Goal: Task Accomplishment & Management: Complete application form

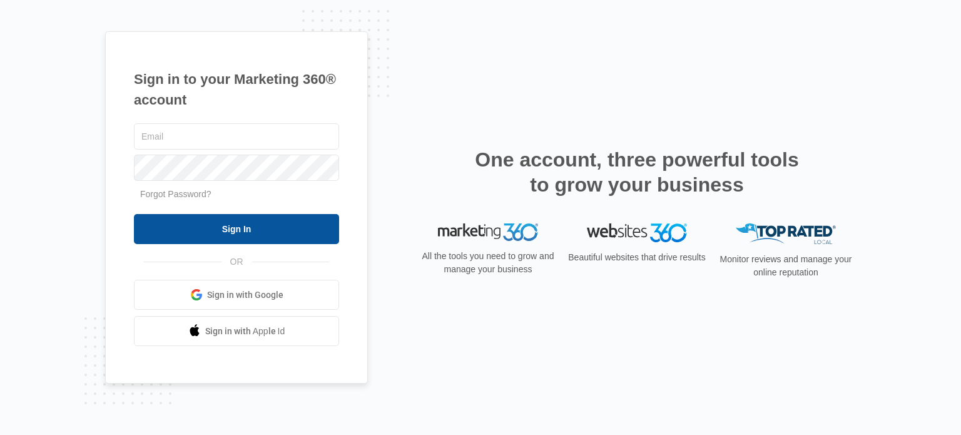
type input "[EMAIL_ADDRESS][DOMAIN_NAME]"
click at [200, 235] on input "Sign In" at bounding box center [236, 229] width 205 height 30
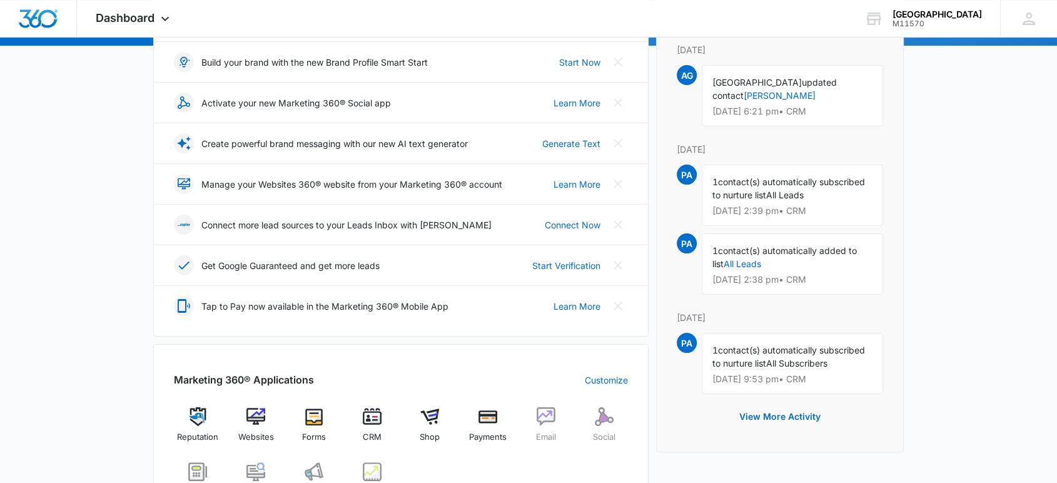
scroll to position [208, 0]
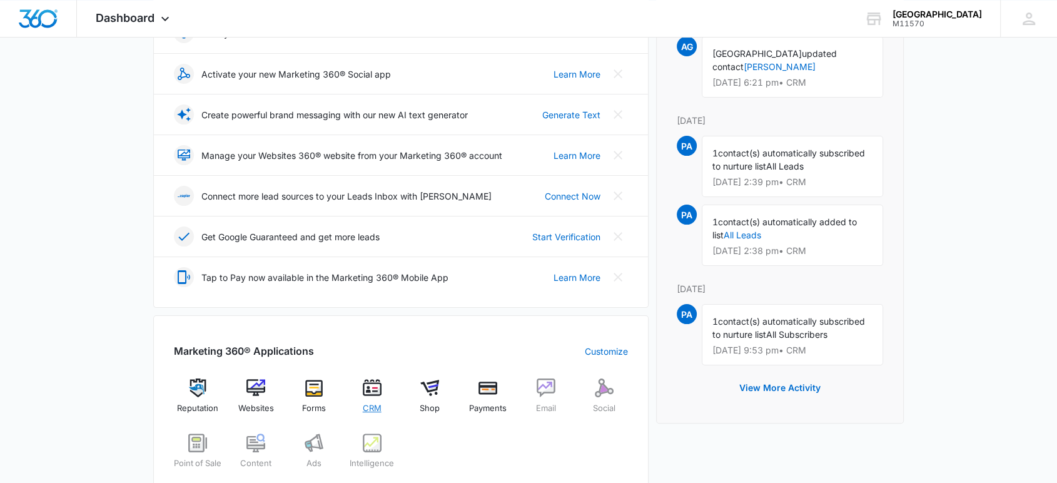
click at [375, 402] on span "CRM" at bounding box center [372, 408] width 19 height 13
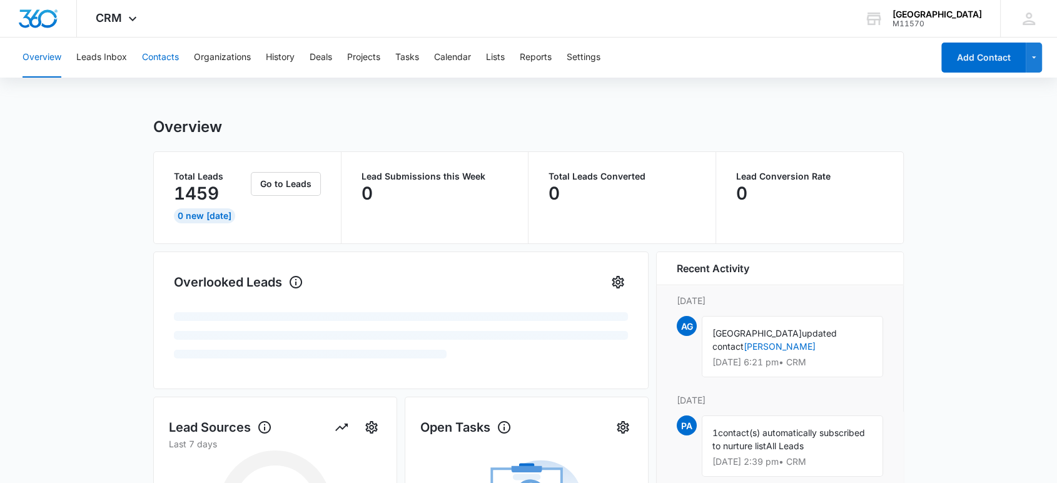
click at [148, 59] on button "Contacts" at bounding box center [160, 58] width 37 height 40
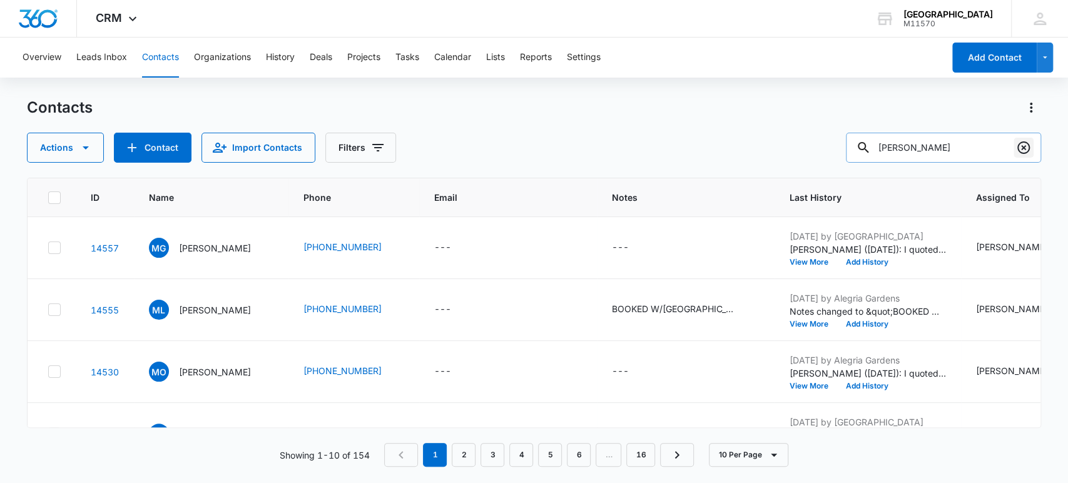
click at [1021, 147] on icon "Clear" at bounding box center [1023, 147] width 15 height 15
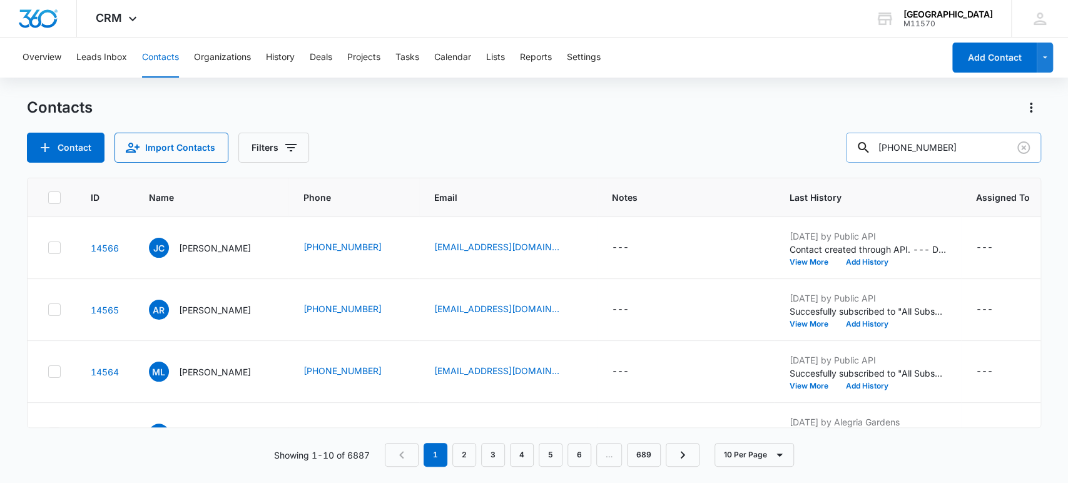
type input "[PHONE_NUMBER]"
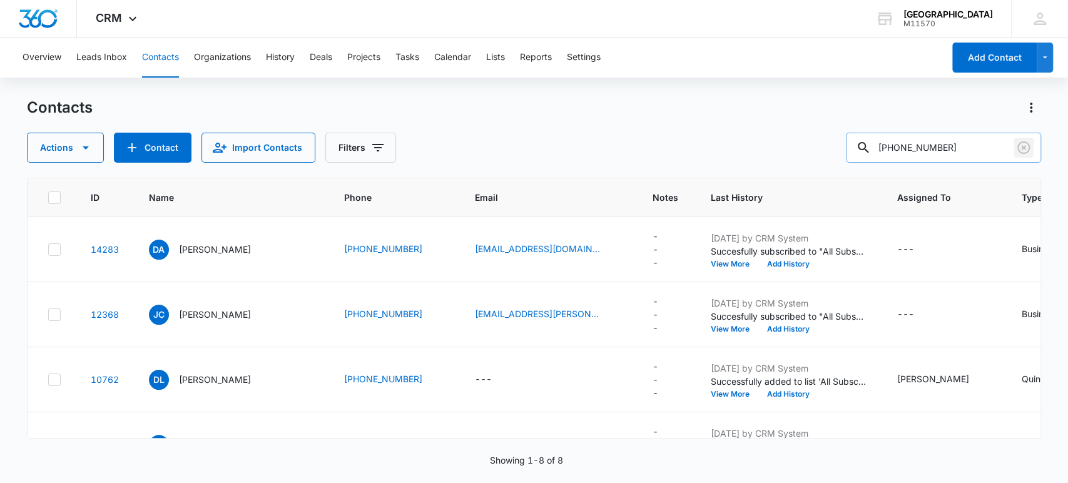
click at [1025, 150] on icon "Clear" at bounding box center [1023, 147] width 15 height 15
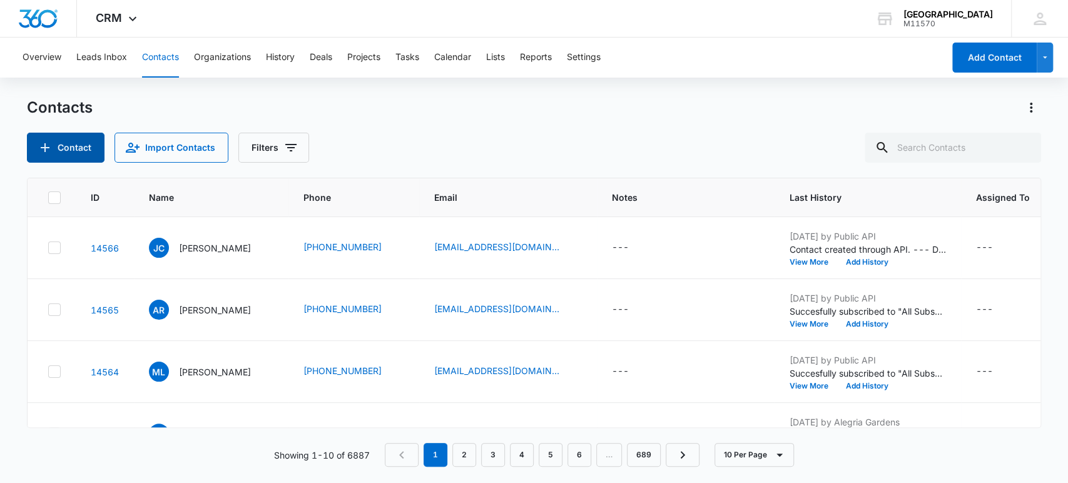
click at [63, 144] on button "Contact" at bounding box center [66, 148] width 78 height 30
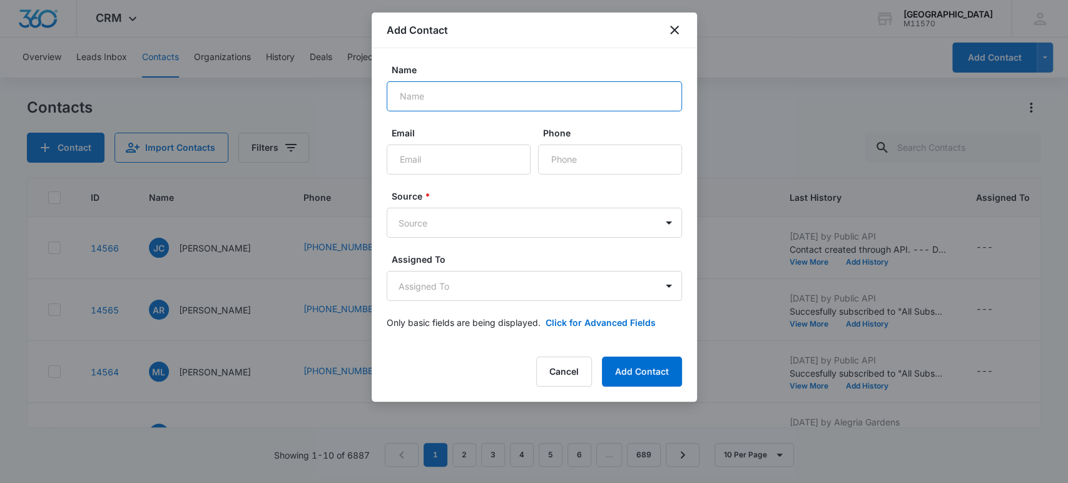
click at [442, 99] on input "Name" at bounding box center [534, 96] width 295 height 30
type input "[PERSON_NAME]"
click at [555, 165] on input "Phone" at bounding box center [610, 159] width 144 height 30
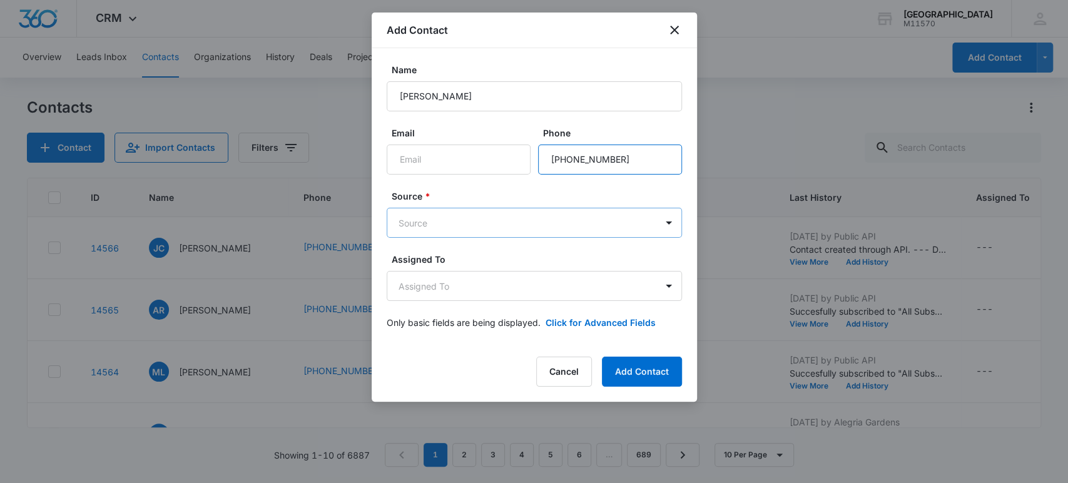
type input "[PHONE_NUMBER]"
click at [493, 220] on body "CRM Apps Reputation Websites Forms CRM Email Social Shop Payments POS Content A…" at bounding box center [534, 241] width 1068 height 483
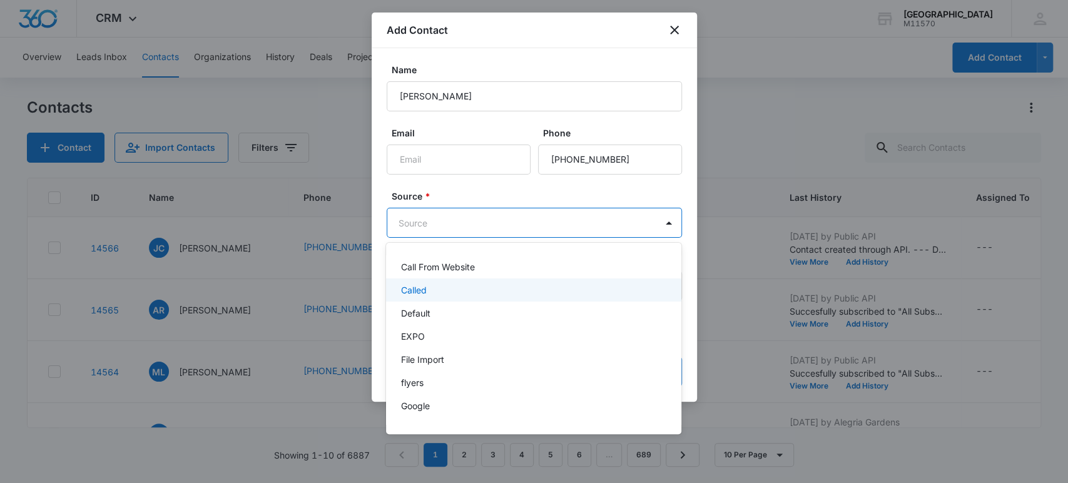
click at [417, 288] on p "Called" at bounding box center [414, 289] width 26 height 13
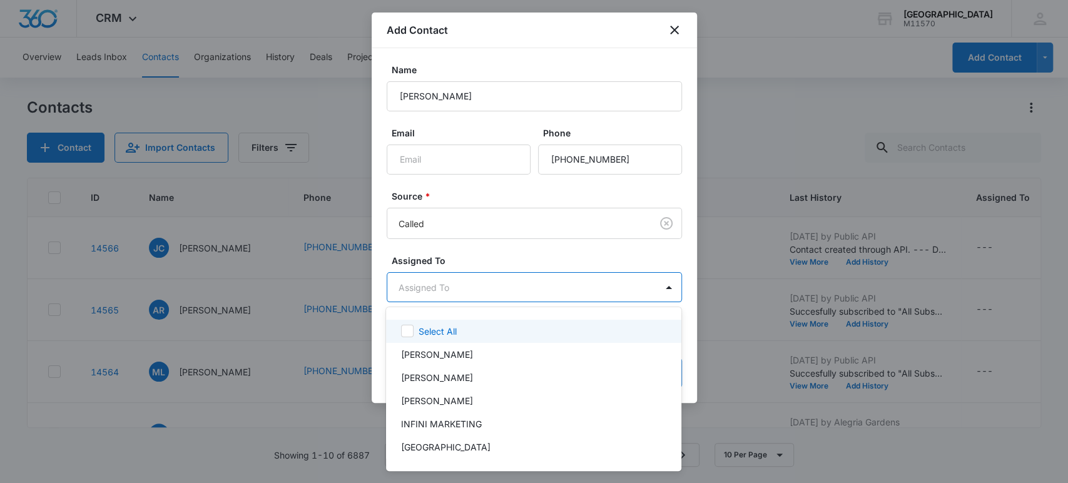
click at [415, 281] on body "CRM Apps Reputation Websites Forms CRM Email Social Shop Payments POS Content A…" at bounding box center [534, 241] width 1068 height 483
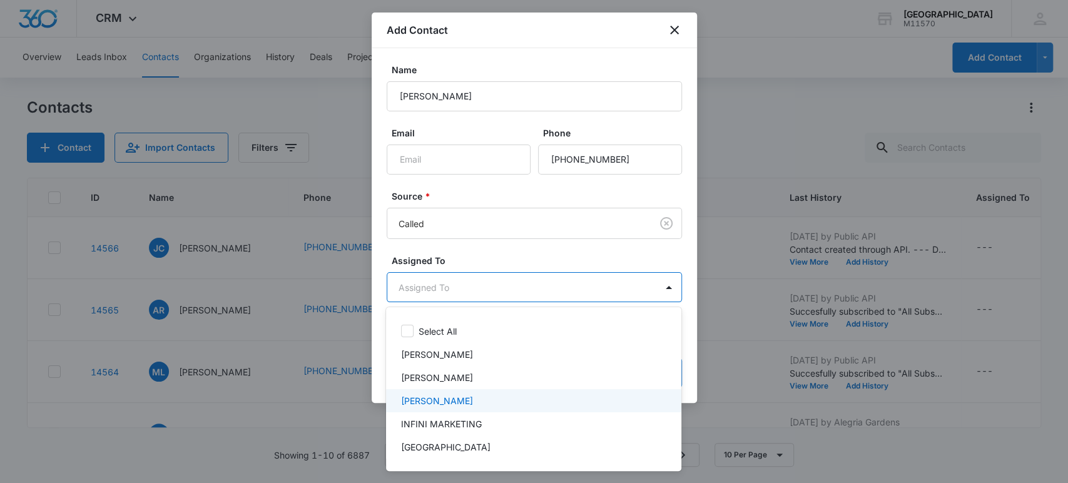
drag, startPoint x: 427, startPoint y: 402, endPoint x: 415, endPoint y: 368, distance: 35.6
click at [427, 401] on p "[PERSON_NAME]" at bounding box center [437, 400] width 72 height 13
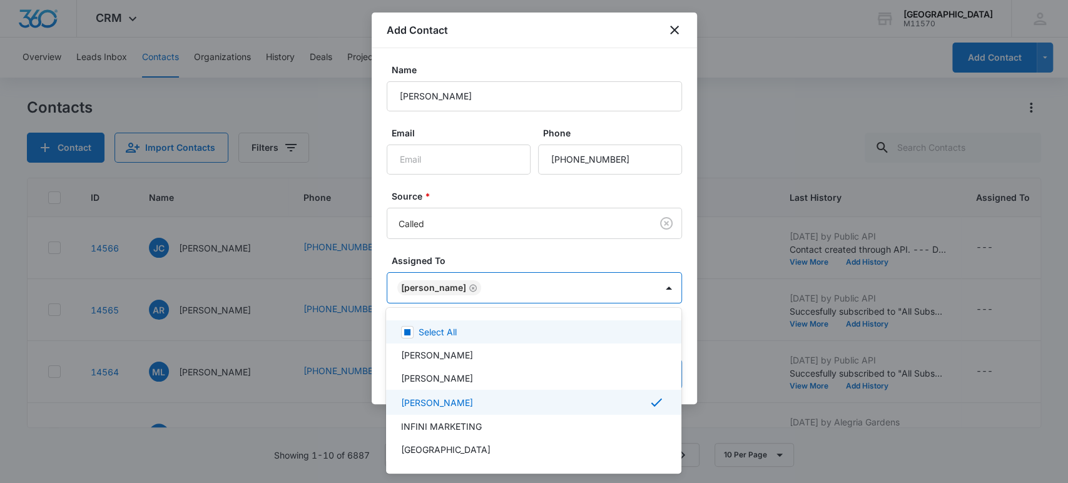
click at [395, 284] on div at bounding box center [534, 241] width 1068 height 483
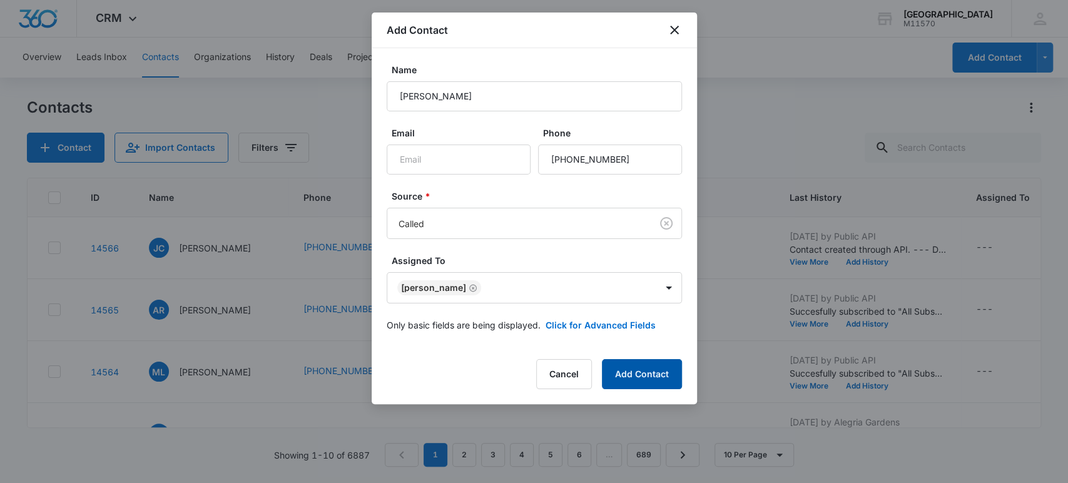
click at [649, 372] on button "Add Contact" at bounding box center [642, 374] width 80 height 30
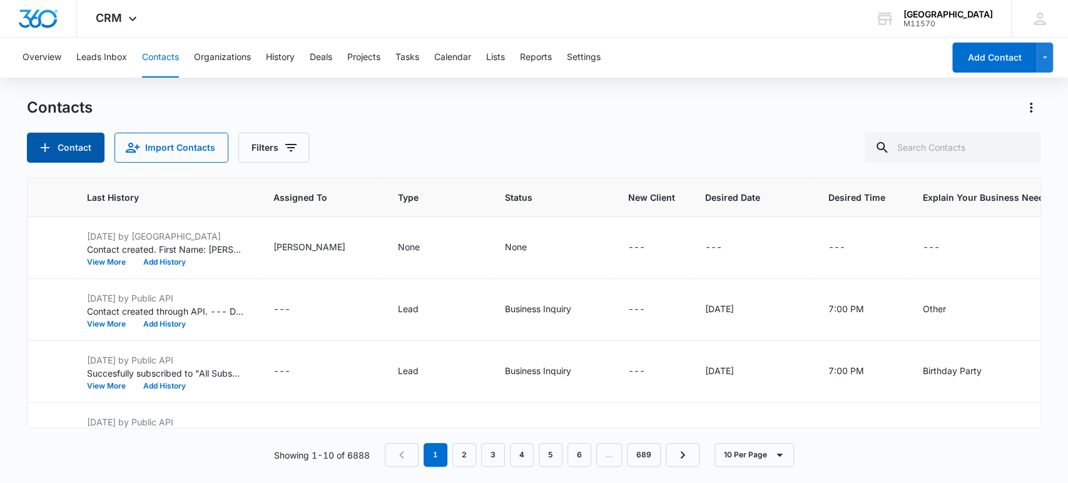
scroll to position [0, 791]
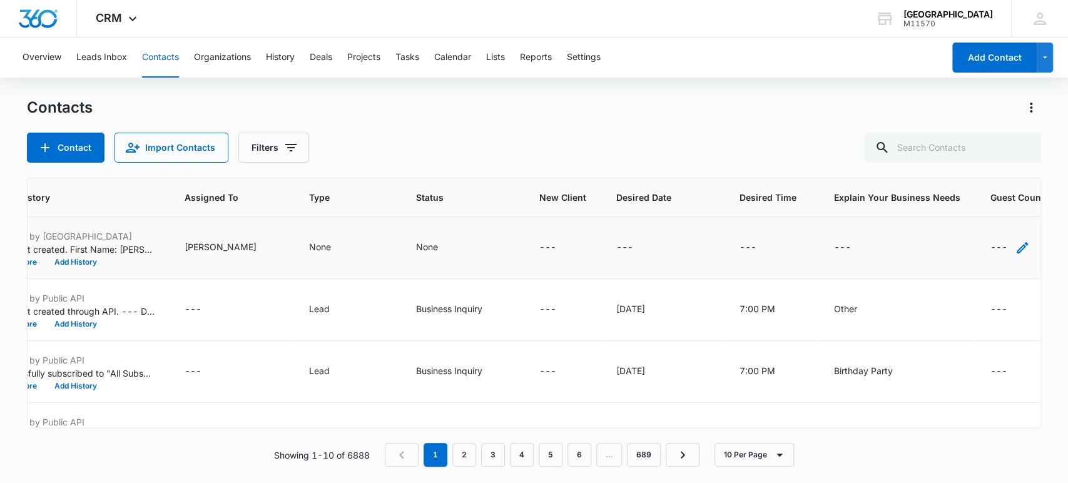
click at [990, 245] on div "---" at bounding box center [1009, 247] width 39 height 15
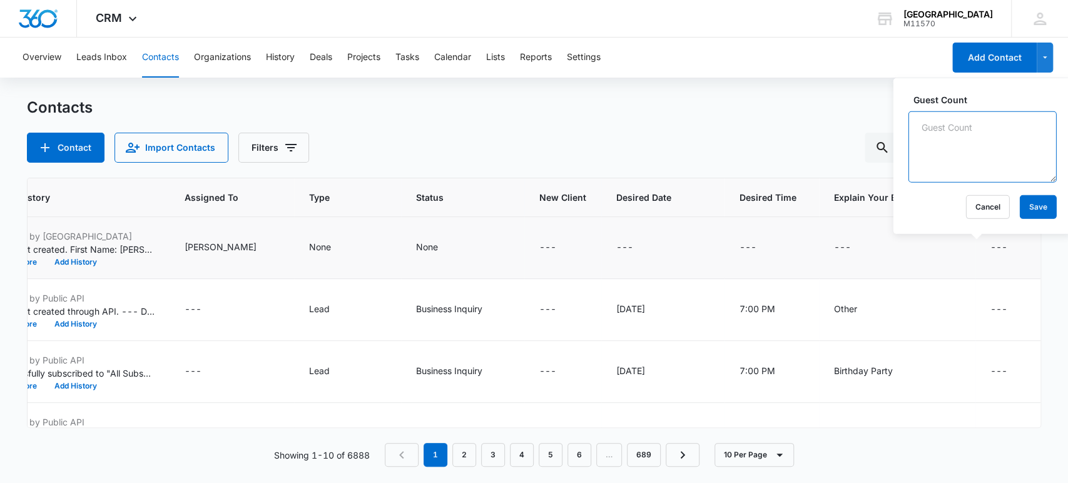
click at [931, 154] on textarea "Guest Count" at bounding box center [982, 146] width 148 height 71
type textarea "200"
click at [1040, 204] on button "Save" at bounding box center [1038, 207] width 37 height 24
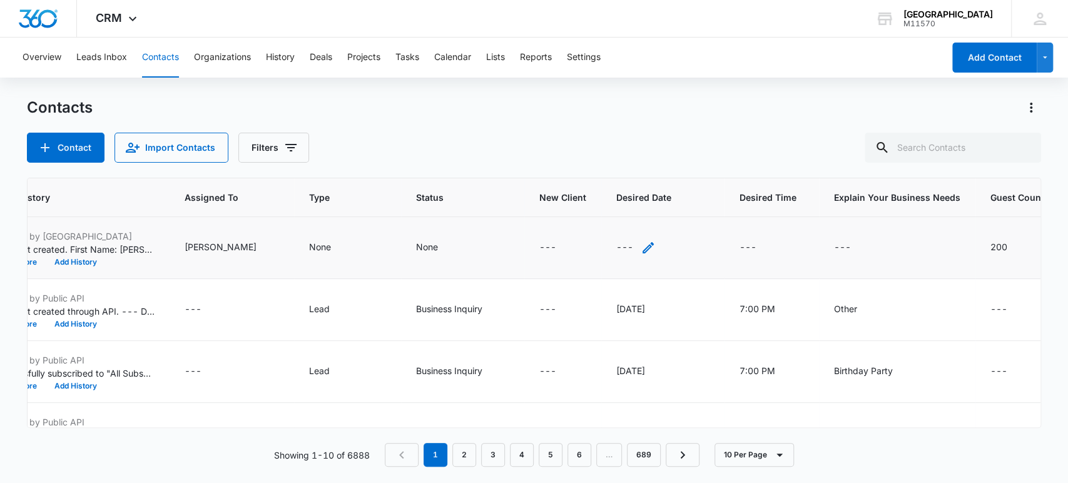
click at [641, 245] on icon "Desired Date - - Select to Edit Field" at bounding box center [648, 247] width 15 height 15
click at [520, 163] on input "Desired Date" at bounding box center [572, 168] width 158 height 30
type input "6/2026"
click at [619, 213] on button "Save" at bounding box center [632, 207] width 37 height 24
click at [338, 245] on icon "Type - None - Select to Edit Field" at bounding box center [345, 247] width 15 height 15
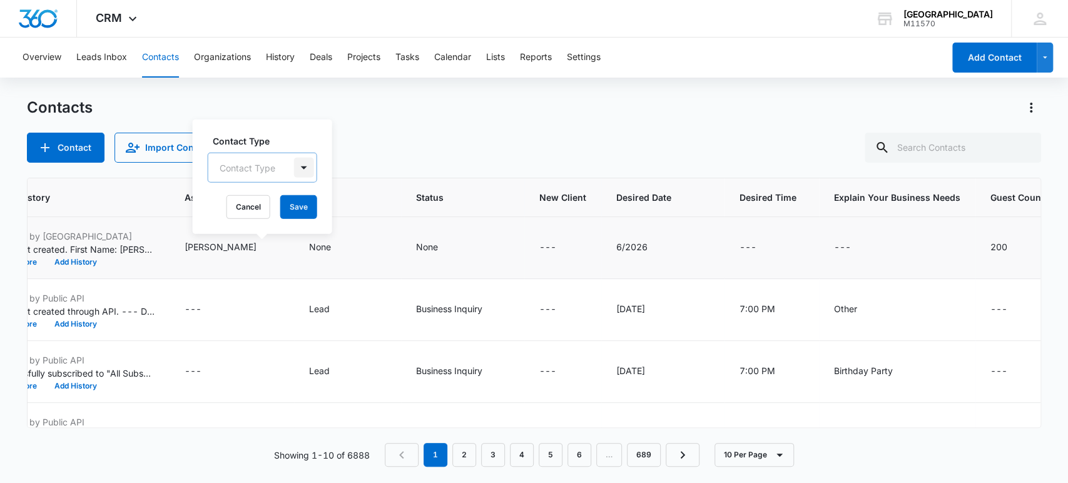
click at [303, 162] on div at bounding box center [304, 168] width 20 height 20
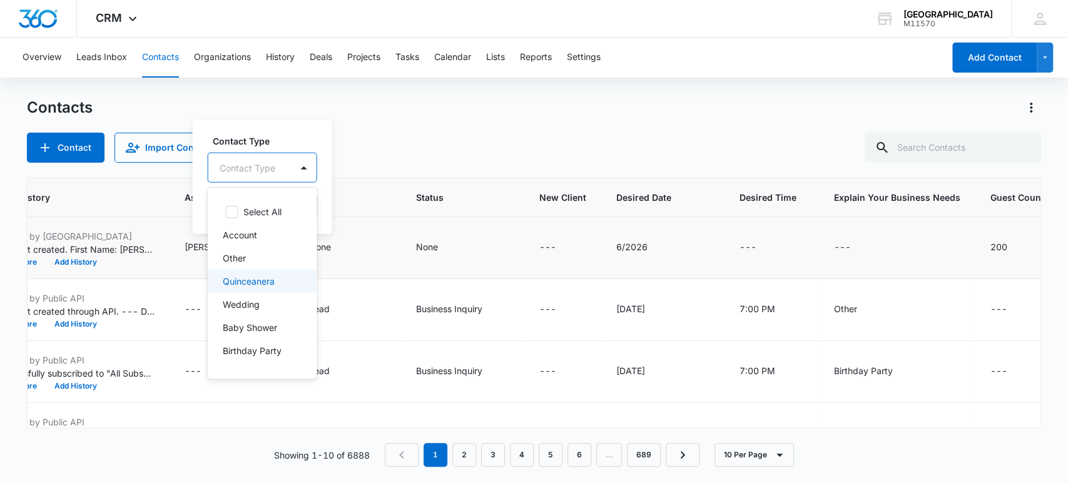
click at [258, 276] on p "Quinceanera" at bounding box center [249, 281] width 52 height 13
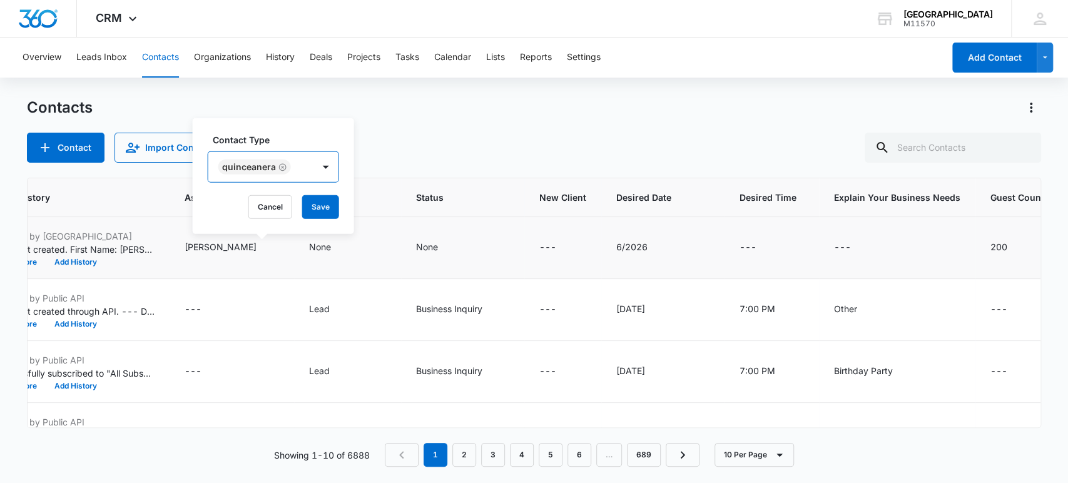
click at [242, 174] on div "Quinceanera" at bounding box center [254, 167] width 73 height 15
click at [315, 206] on button "Save" at bounding box center [320, 207] width 37 height 24
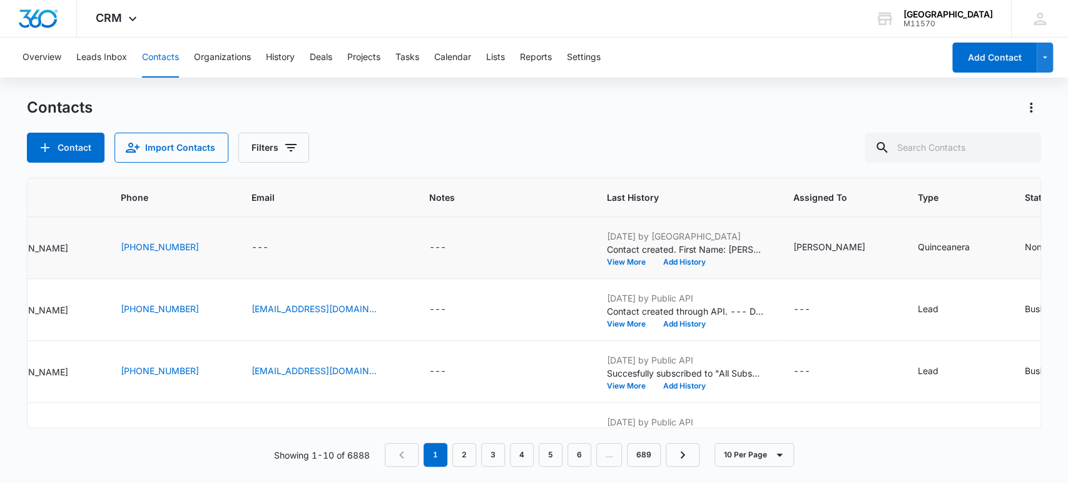
scroll to position [0, 90]
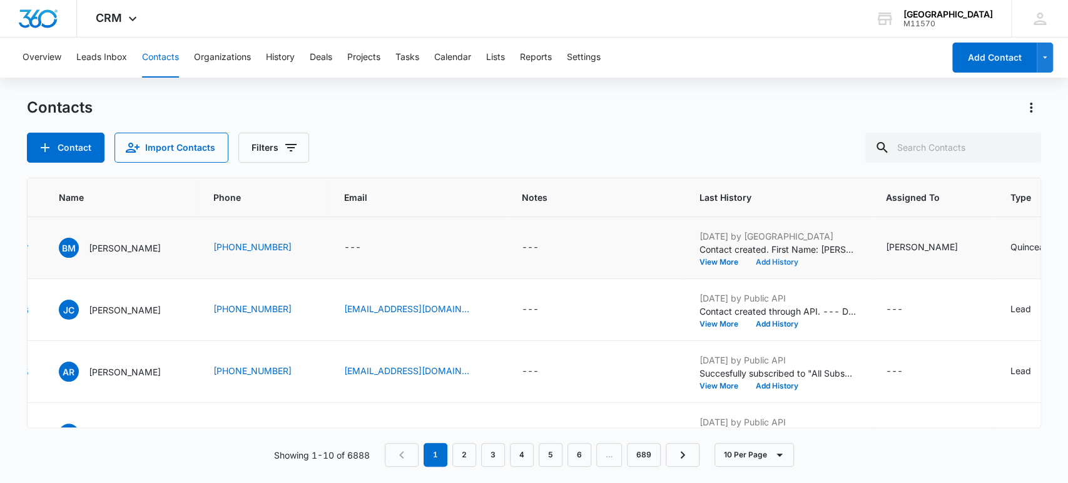
click at [747, 263] on button "Add History" at bounding box center [777, 262] width 60 height 8
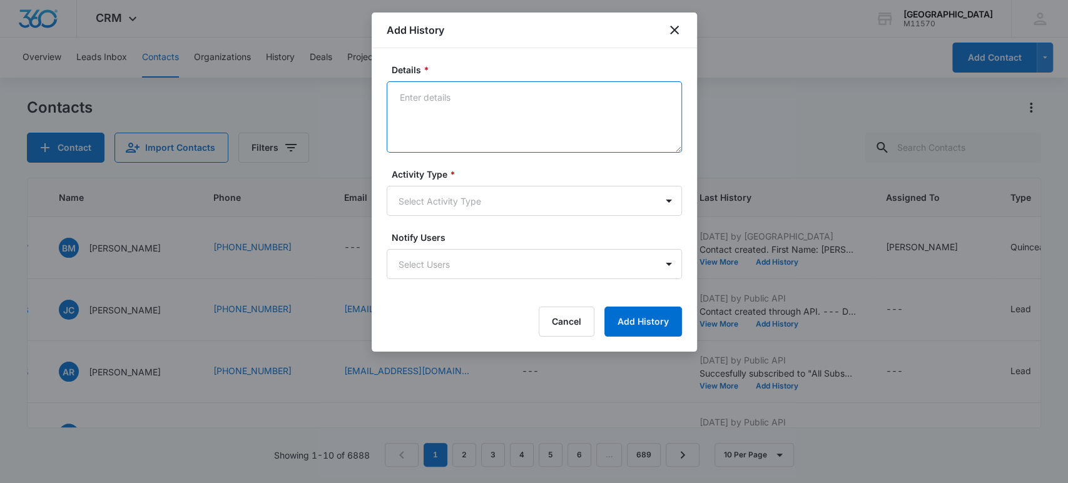
click at [423, 94] on textarea "Details *" at bounding box center [534, 116] width 295 height 71
click at [569, 94] on textarea "[PERSON_NAME] ([DATE]): I quoted the client $9500 (Paris Package) and $13,500 (…" at bounding box center [534, 116] width 295 height 71
click at [540, 116] on textarea "[PERSON_NAME] ([DATE]): I quoted the client $9,500 (Paris Package) and $13,500 …" at bounding box center [534, 116] width 295 height 71
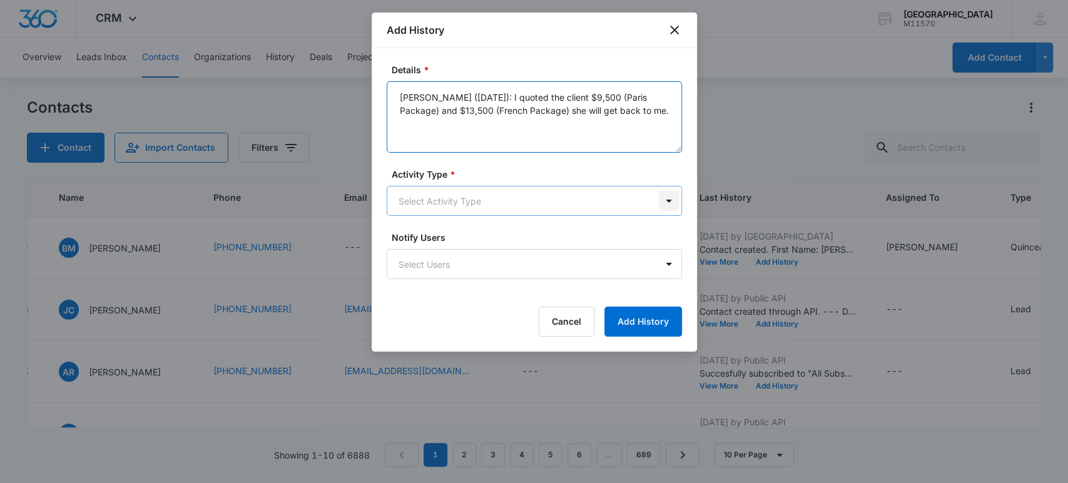
type textarea "[PERSON_NAME] ([DATE]): I quoted the client $9,500 (Paris Package) and $13,500 …"
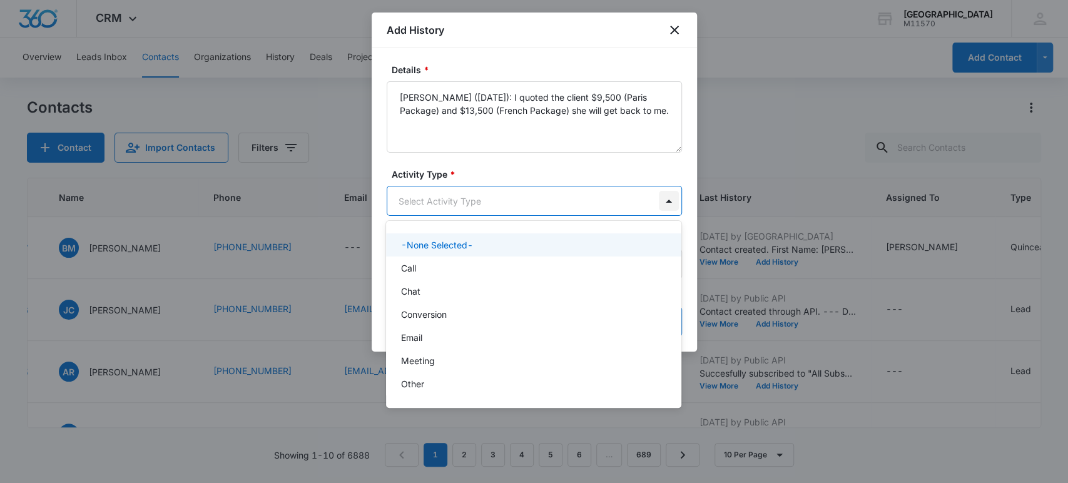
click at [670, 203] on body "CRM Apps Reputation Websites Forms CRM Email Social Shop Payments POS Content A…" at bounding box center [534, 241] width 1068 height 483
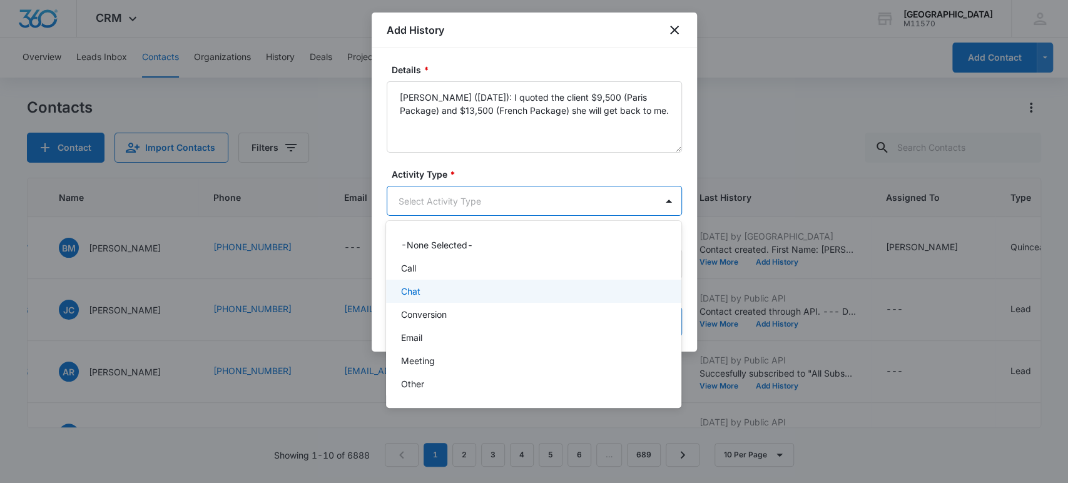
click at [418, 288] on p "Chat" at bounding box center [410, 291] width 19 height 13
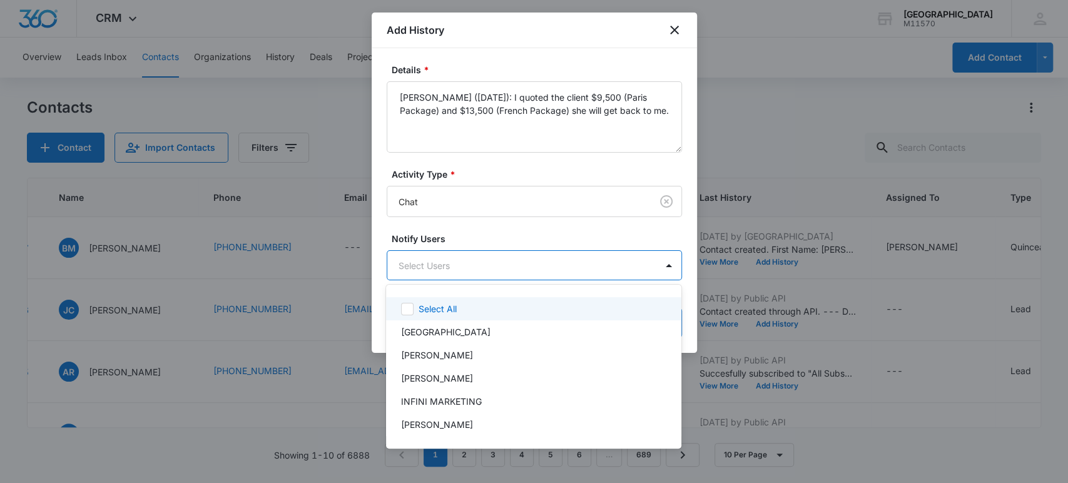
click at [418, 258] on body "CRM Apps Reputation Websites Forms CRM Email Social Shop Payments POS Content A…" at bounding box center [534, 241] width 1068 height 483
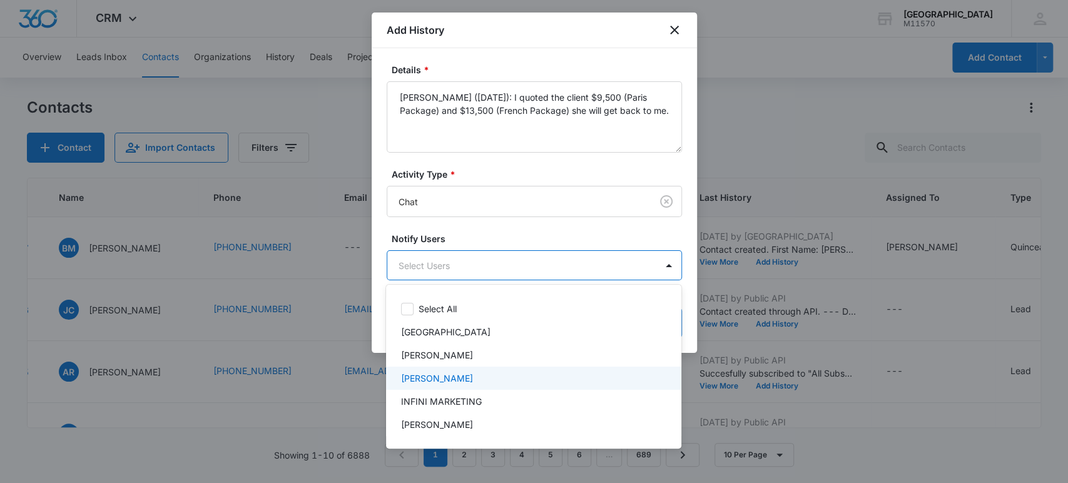
click at [446, 371] on div "[PERSON_NAME]" at bounding box center [533, 378] width 295 height 23
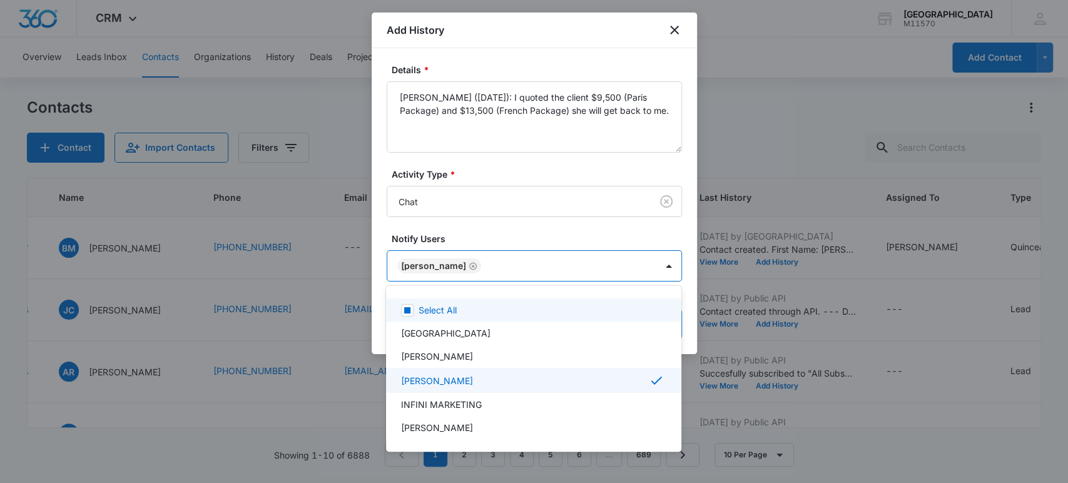
click at [434, 261] on div at bounding box center [534, 241] width 1068 height 483
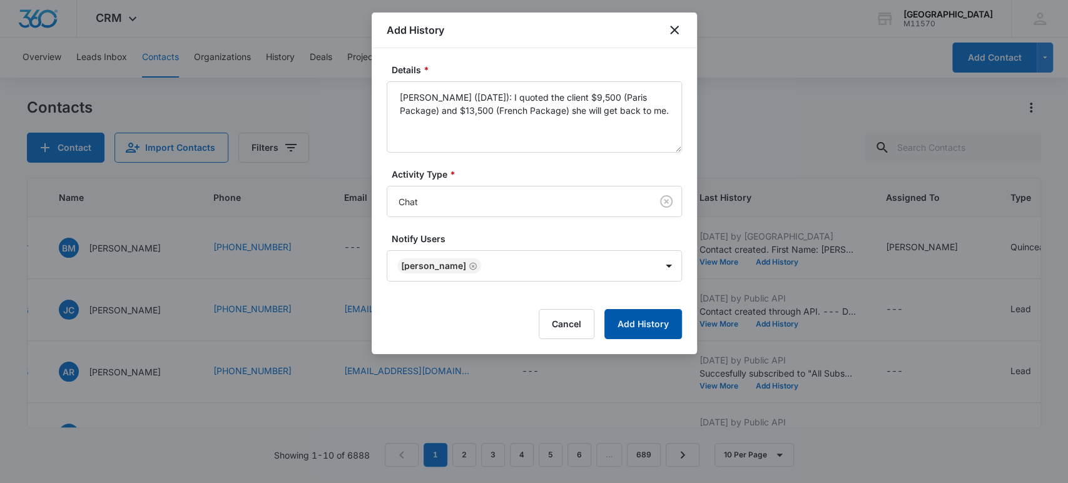
click at [654, 317] on button "Add History" at bounding box center [643, 324] width 78 height 30
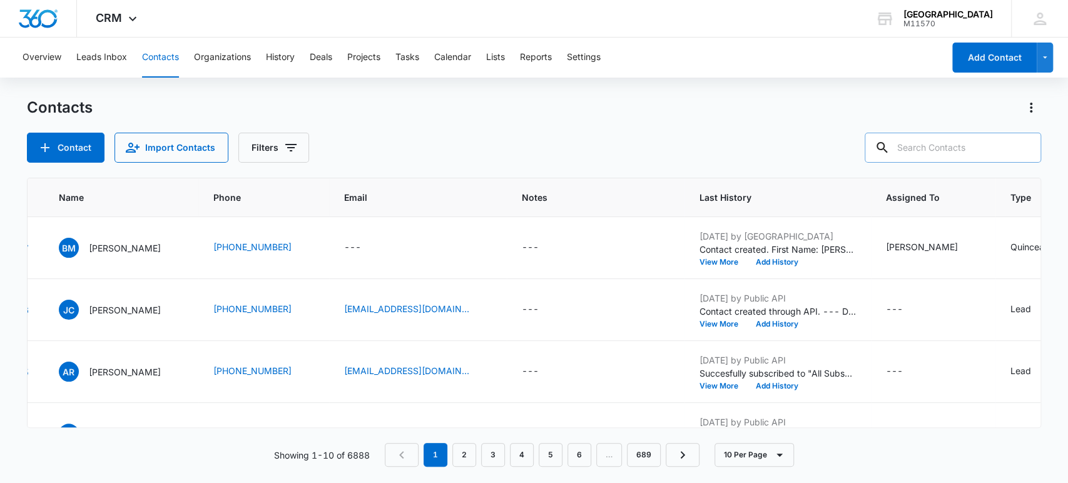
click at [932, 145] on input "text" at bounding box center [952, 148] width 176 height 30
type input "[PHONE_NUMBER]"
